Goal: Task Accomplishment & Management: Manage account settings

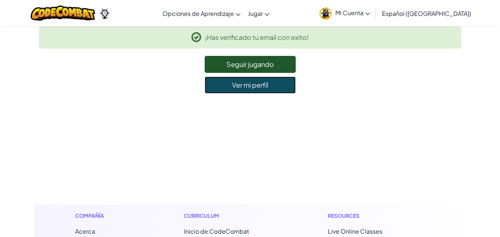
click at [283, 90] on link "Ver mi perfíl" at bounding box center [250, 85] width 91 height 17
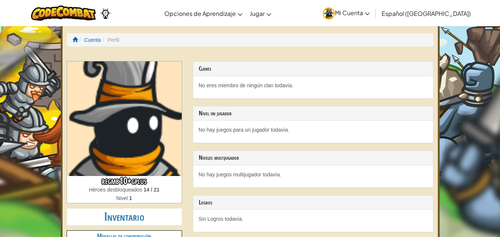
click at [404, 11] on span "Español ([GEOGRAPHIC_DATA])" at bounding box center [426, 14] width 89 height 8
click at [370, 15] on span "Mi Cuenta" at bounding box center [352, 13] width 35 height 8
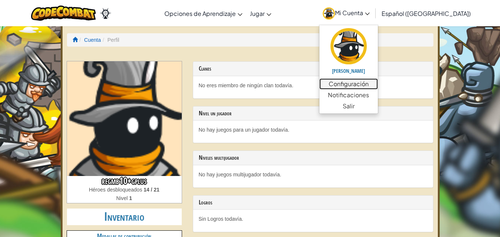
click at [371, 86] on link "Configuración" at bounding box center [349, 84] width 59 height 11
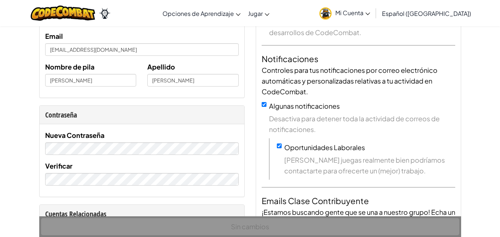
scroll to position [78, 0]
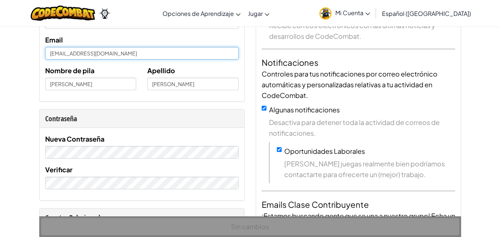
click at [176, 52] on input "[EMAIL_ADDRESS][DOMAIN_NAME]" at bounding box center [142, 53] width 194 height 13
type input "r"
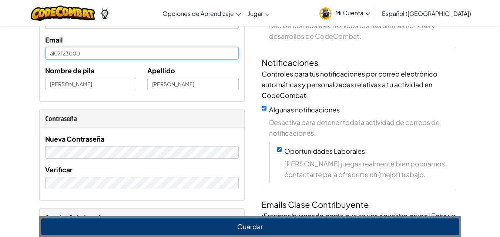
click at [173, 47] on input "al07123000" at bounding box center [142, 53] width 194 height 13
type input "[EMAIL_ADDRESS][DOMAIN_NAME]"
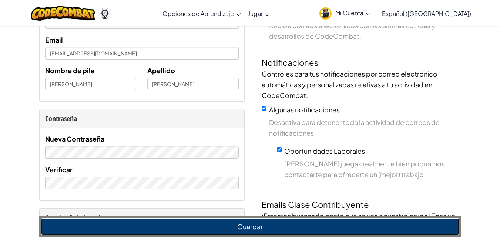
click at [210, 232] on button "Guardar" at bounding box center [250, 226] width 418 height 17
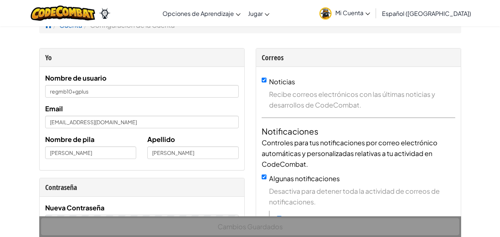
scroll to position [11, 0]
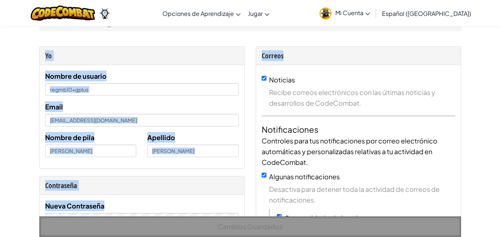
drag, startPoint x: 493, startPoint y: 26, endPoint x: 493, endPoint y: 32, distance: 5.9
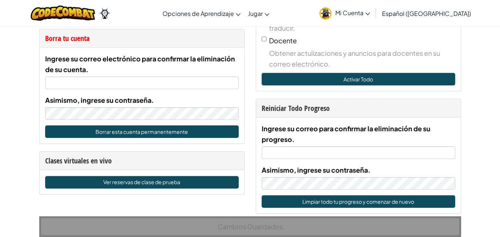
scroll to position [378, 0]
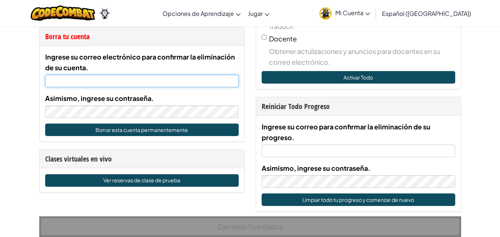
click at [169, 78] on input "Ingrese su correo electrónico para confirmar la eliminación de su cuenta." at bounding box center [142, 81] width 194 height 13
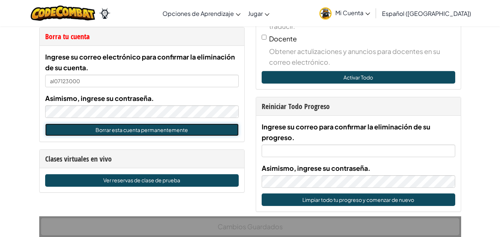
click at [151, 131] on button "Borrar esta cuenta permanentemente" at bounding box center [142, 130] width 194 height 13
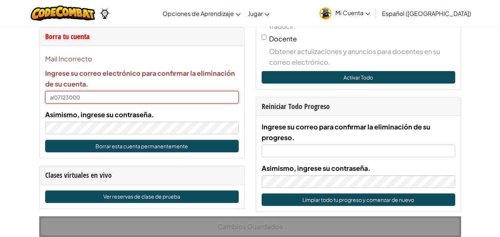
click at [158, 99] on input "al07123000" at bounding box center [142, 97] width 194 height 13
type input "[EMAIL_ADDRESS][DOMAIN_NAME]"
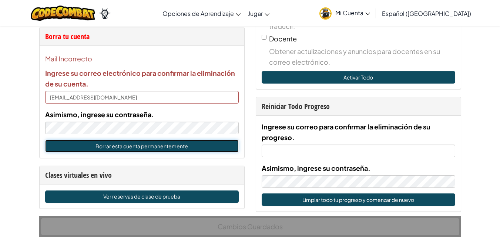
click at [177, 147] on button "Borrar esta cuenta permanentemente" at bounding box center [142, 146] width 194 height 13
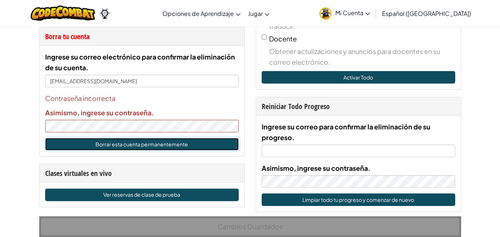
click at [178, 144] on button "Borrar esta cuenta permanentemente" at bounding box center [142, 144] width 194 height 13
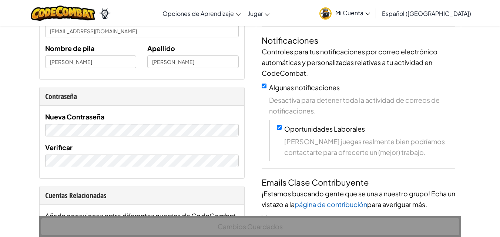
scroll to position [99, 0]
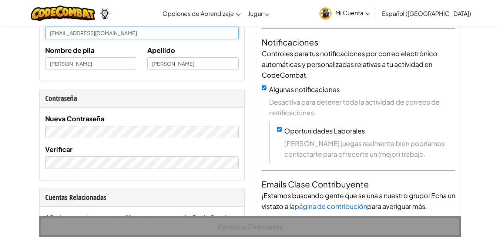
click at [163, 32] on input "[EMAIL_ADDRESS][DOMAIN_NAME]" at bounding box center [142, 33] width 194 height 13
click at [197, 34] on input "[EMAIL_ADDRESS][DOMAIN_NAME]" at bounding box center [142, 33] width 194 height 13
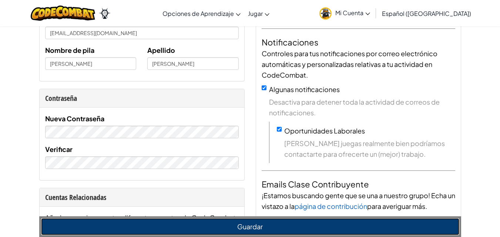
click at [202, 227] on button "Guardar" at bounding box center [250, 226] width 418 height 17
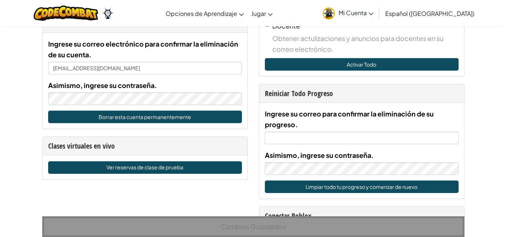
scroll to position [398, 0]
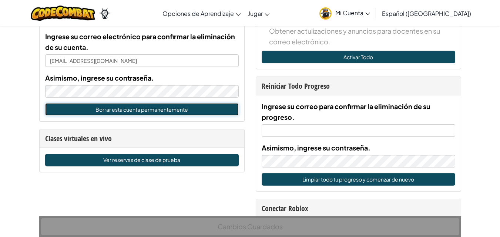
click at [186, 113] on button "Borrar esta cuenta permanentemente" at bounding box center [142, 109] width 194 height 13
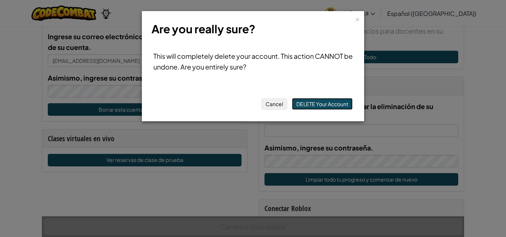
click at [312, 108] on button "DELETE Your Account" at bounding box center [322, 104] width 61 height 12
